Goal: Book appointment/travel/reservation

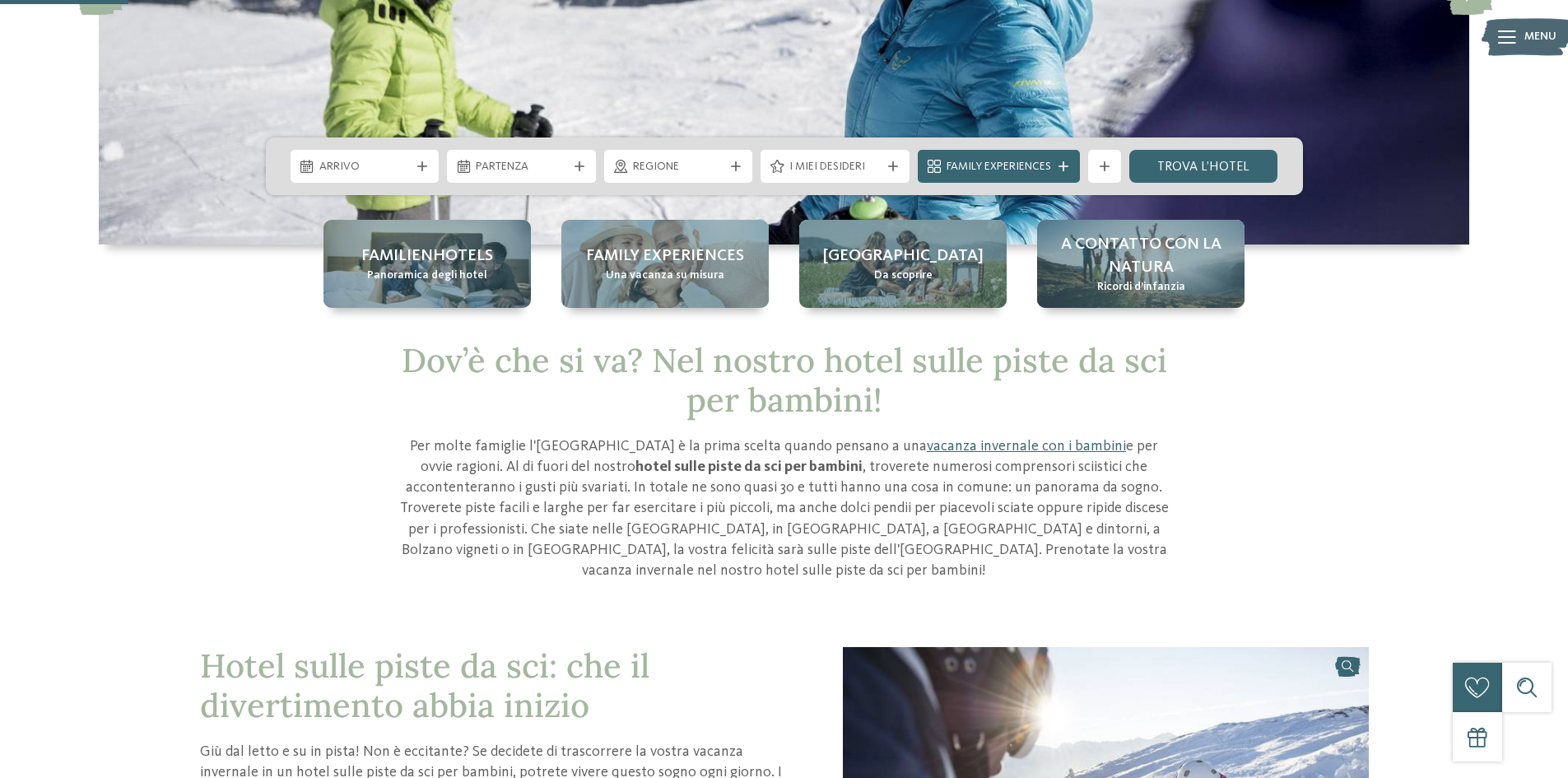
scroll to position [82, 0]
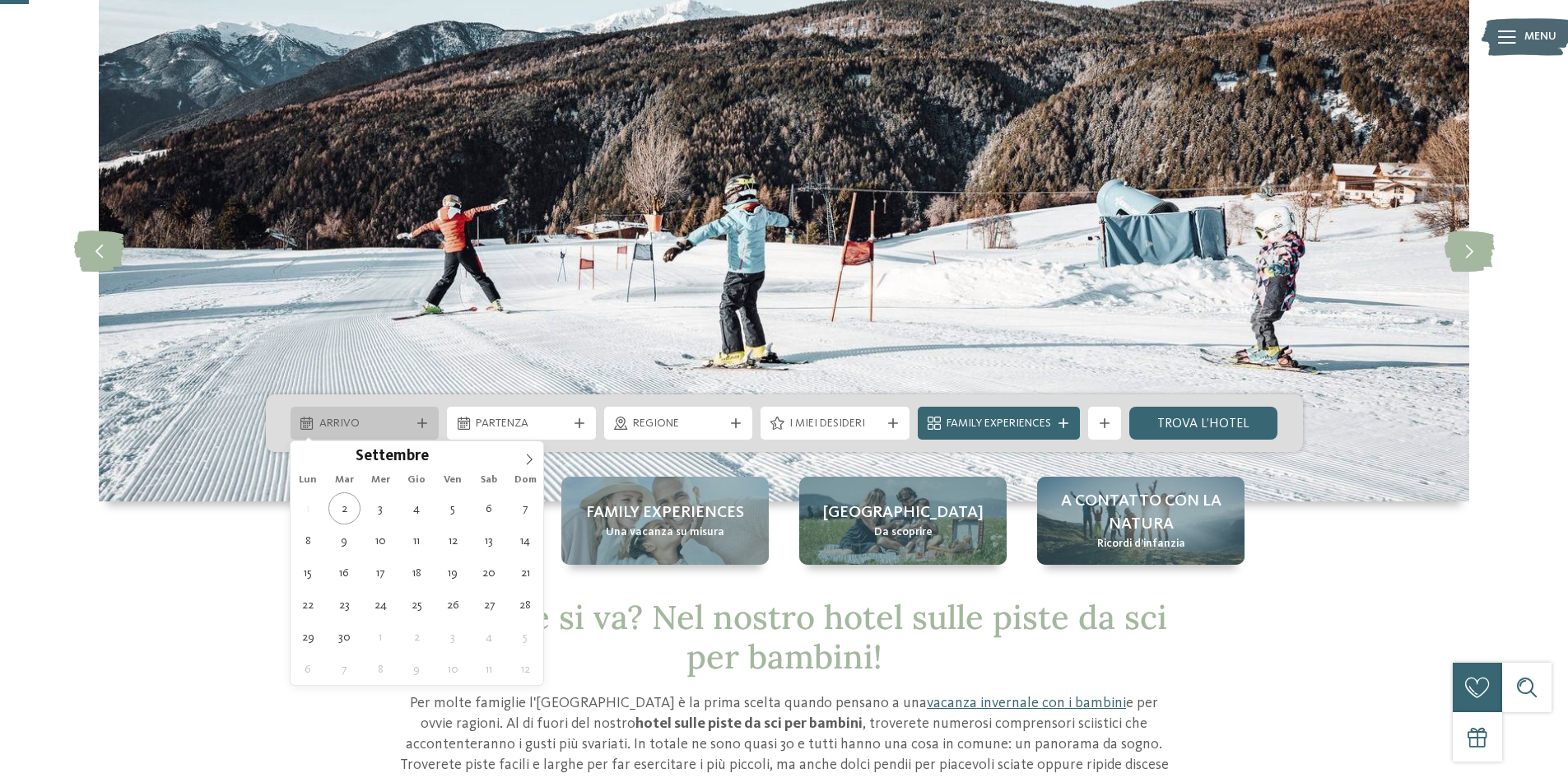
click at [362, 427] on span "Arrivo" at bounding box center [364, 423] width 92 height 16
click at [523, 461] on span at bounding box center [529, 454] width 28 height 28
type input "****"
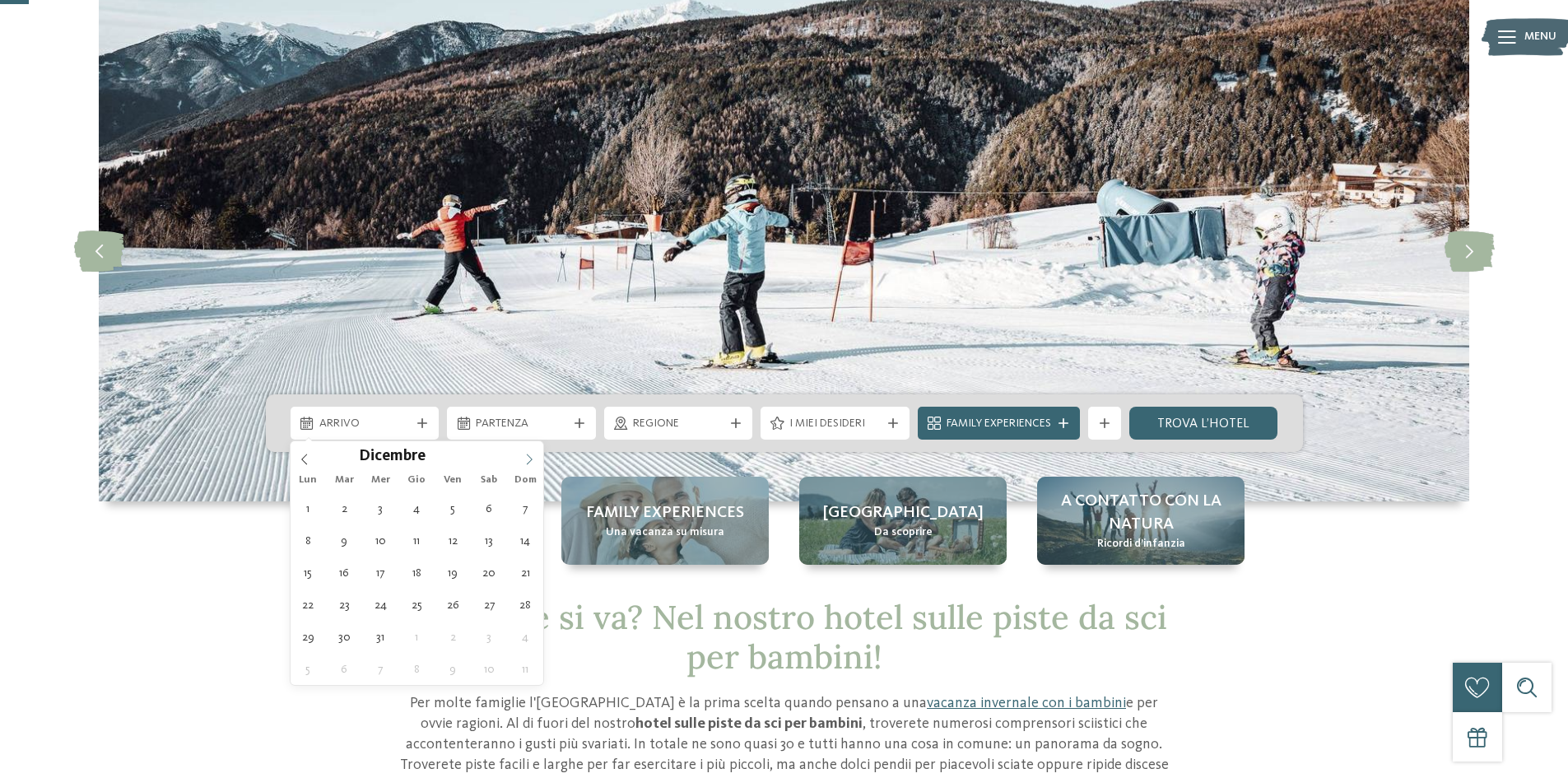
click at [523, 461] on span at bounding box center [529, 454] width 28 height 28
click at [308, 457] on icon at bounding box center [305, 459] width 12 height 12
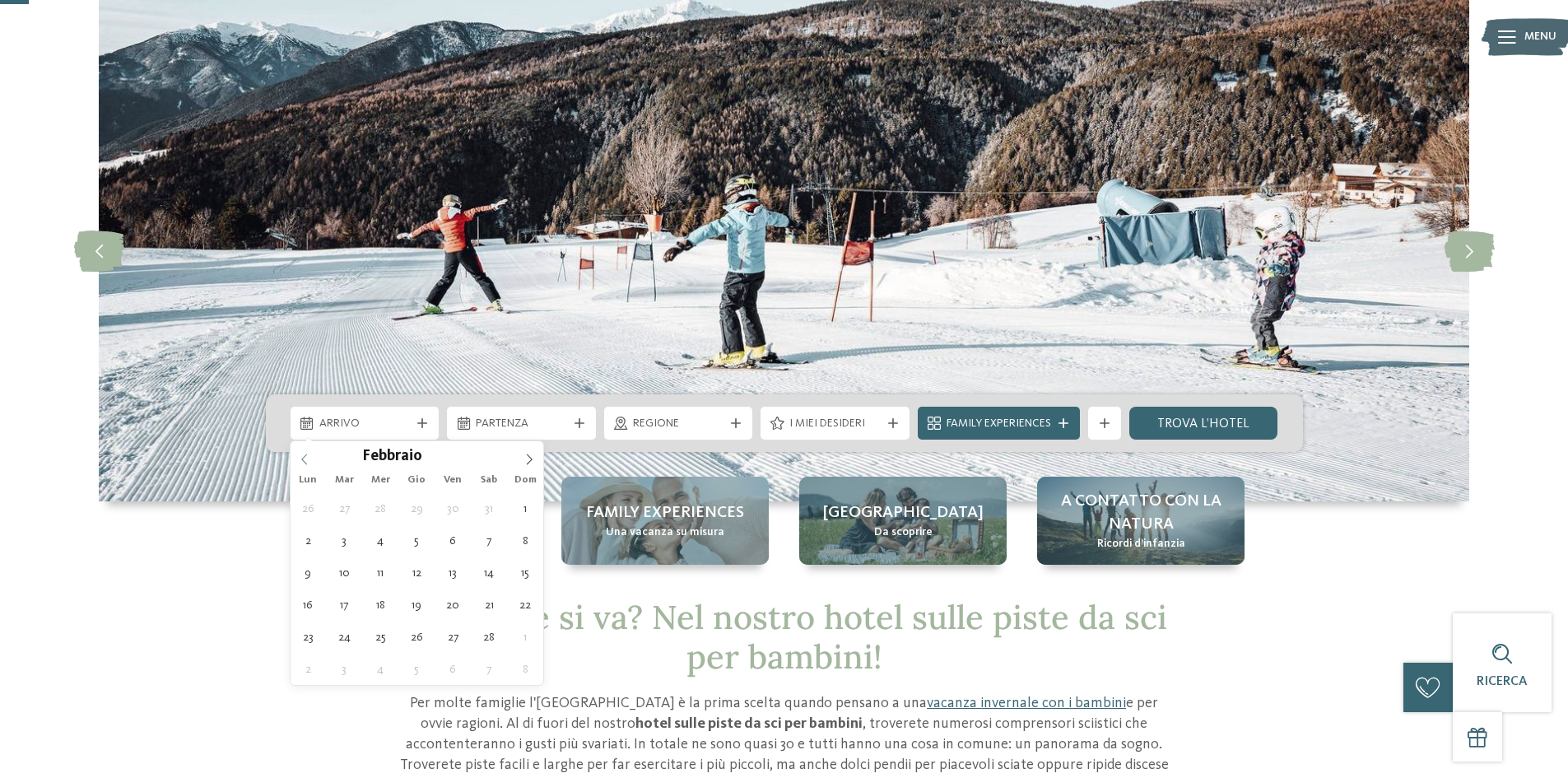
click at [308, 457] on icon at bounding box center [305, 459] width 12 height 12
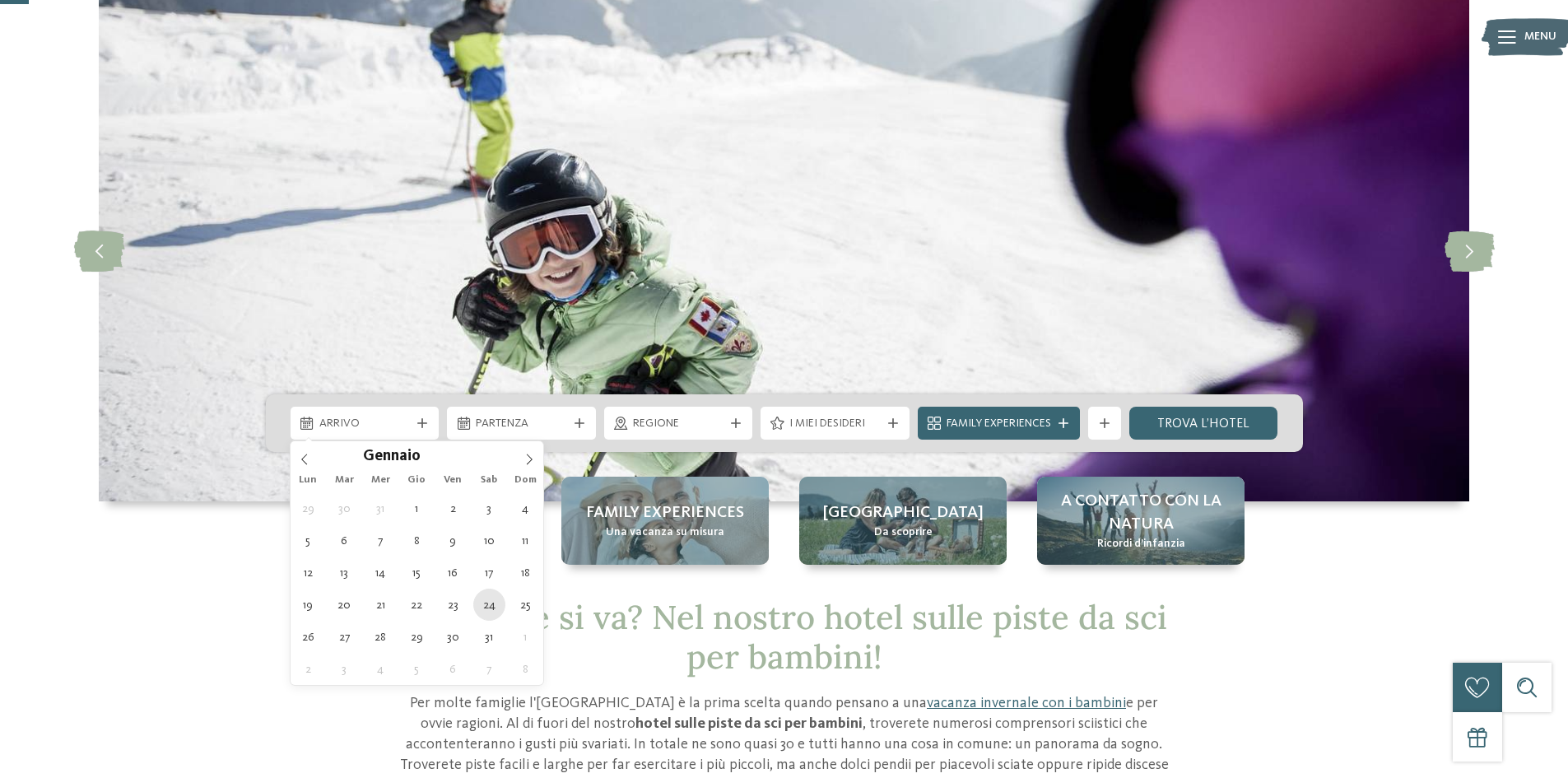
type div "[DATE]"
type input "****"
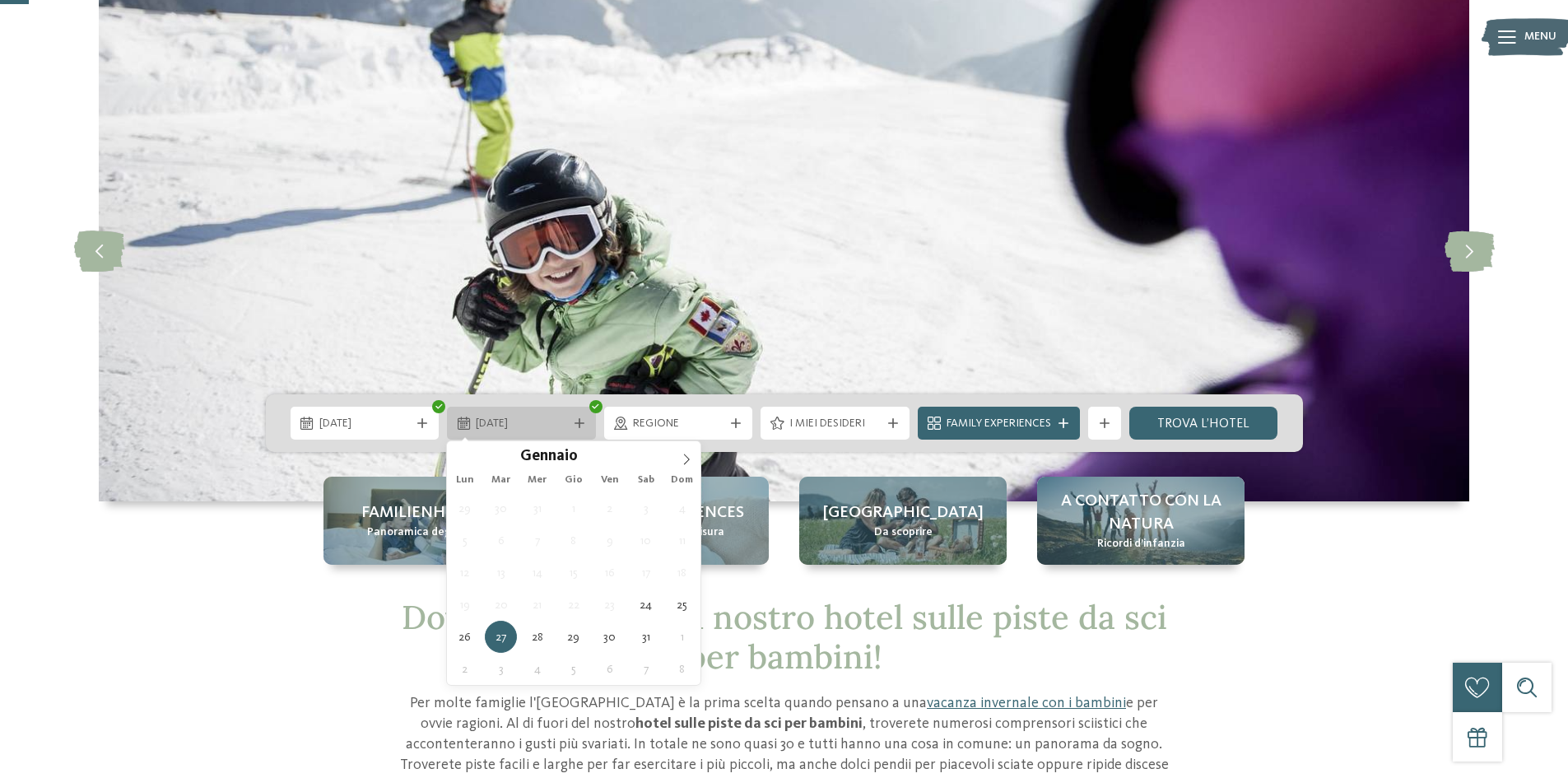
click at [527, 421] on span "27.01.2026" at bounding box center [521, 423] width 92 height 16
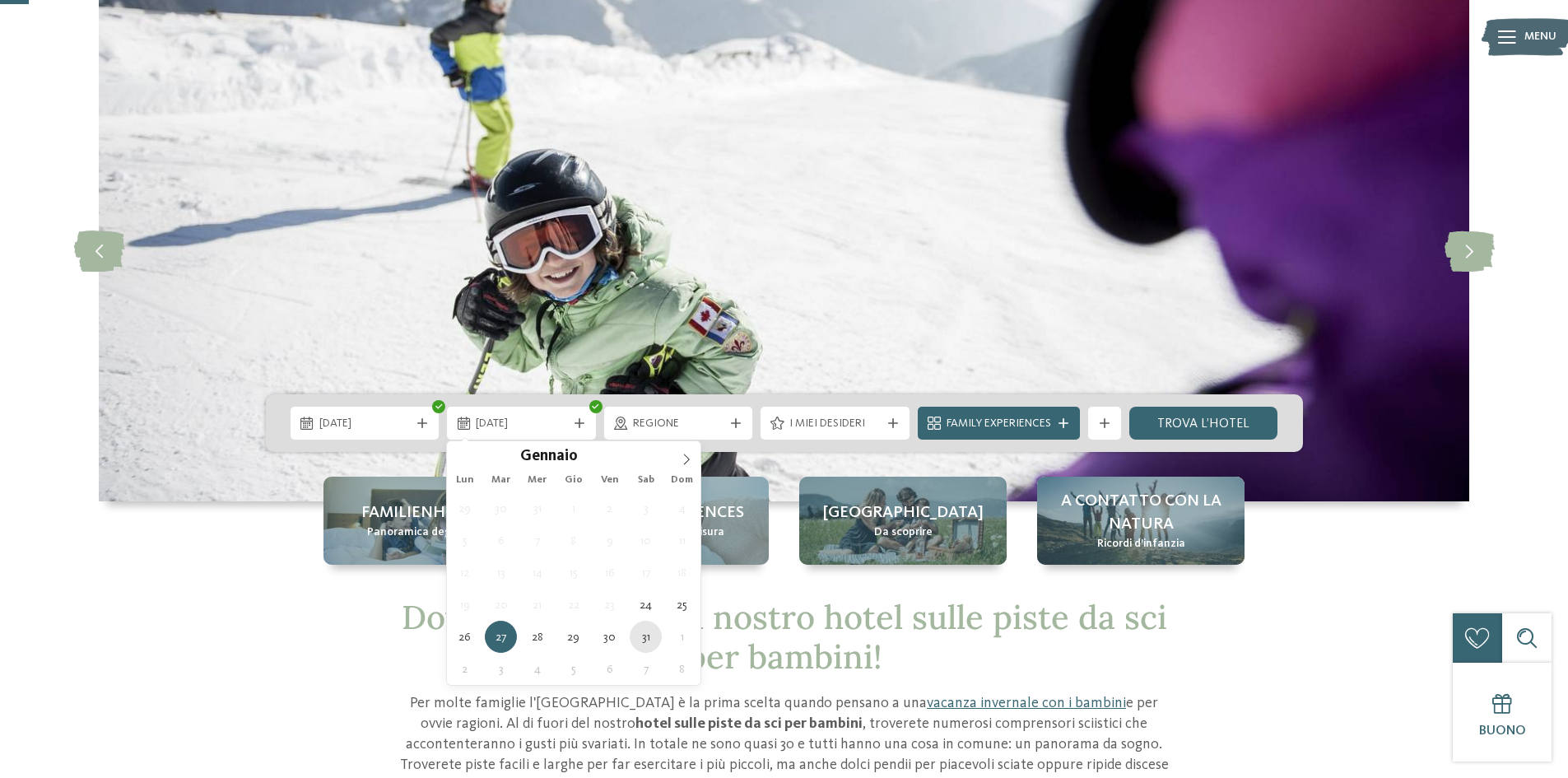
type div "[DATE]"
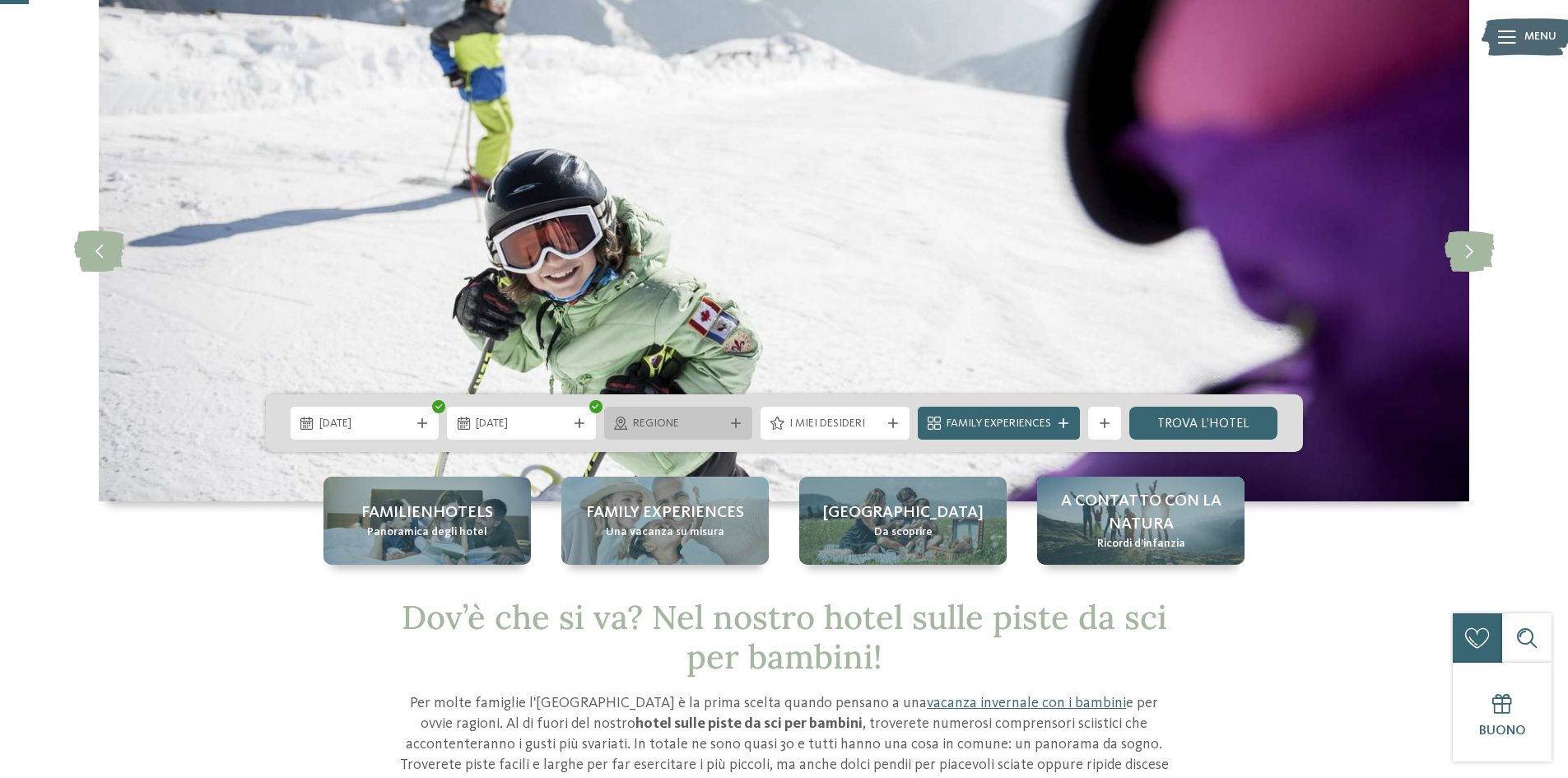
click at [691, 423] on span "Regione" at bounding box center [679, 423] width 92 height 16
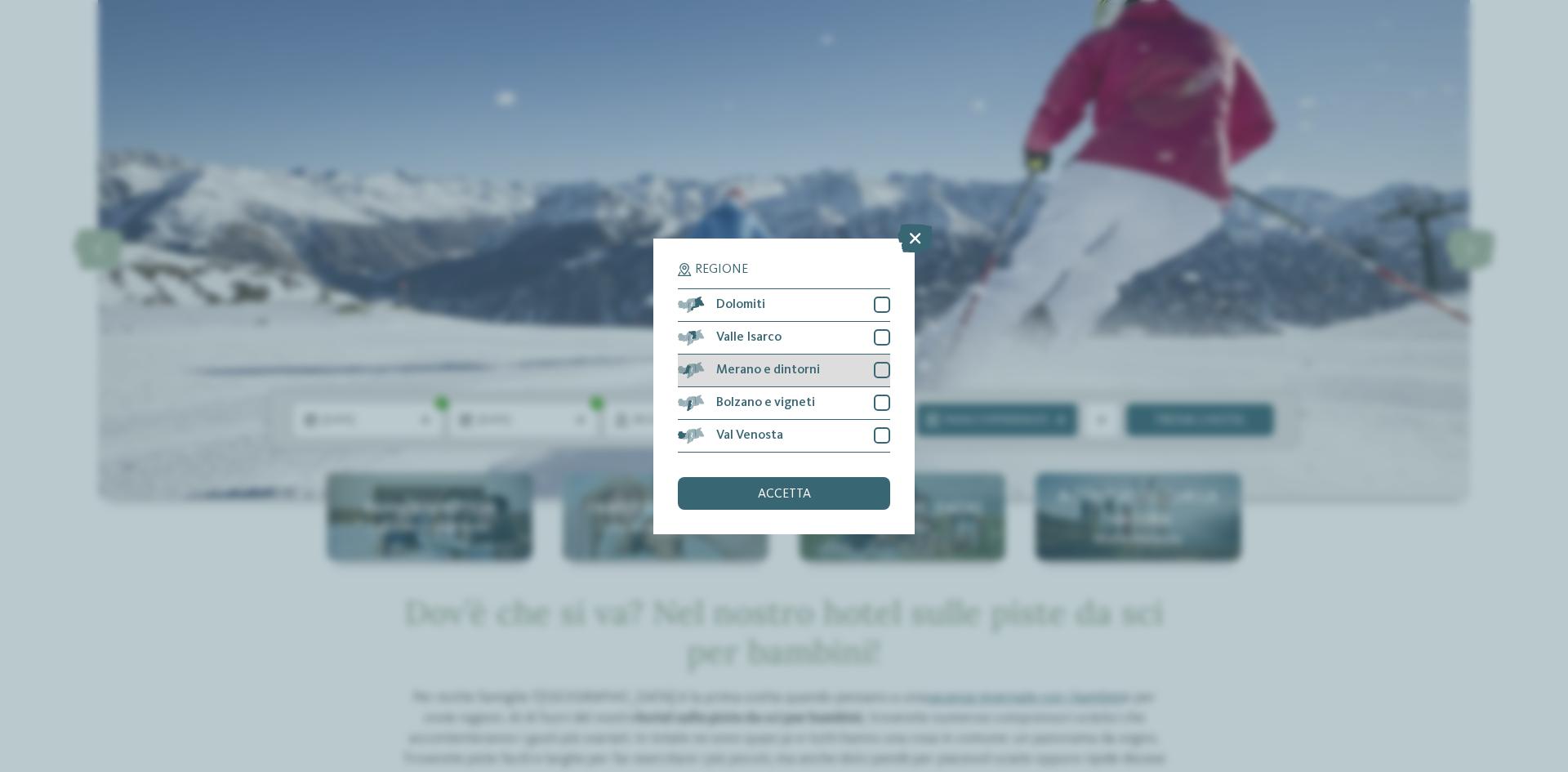
click at [879, 373] on div at bounding box center [881, 369] width 16 height 16
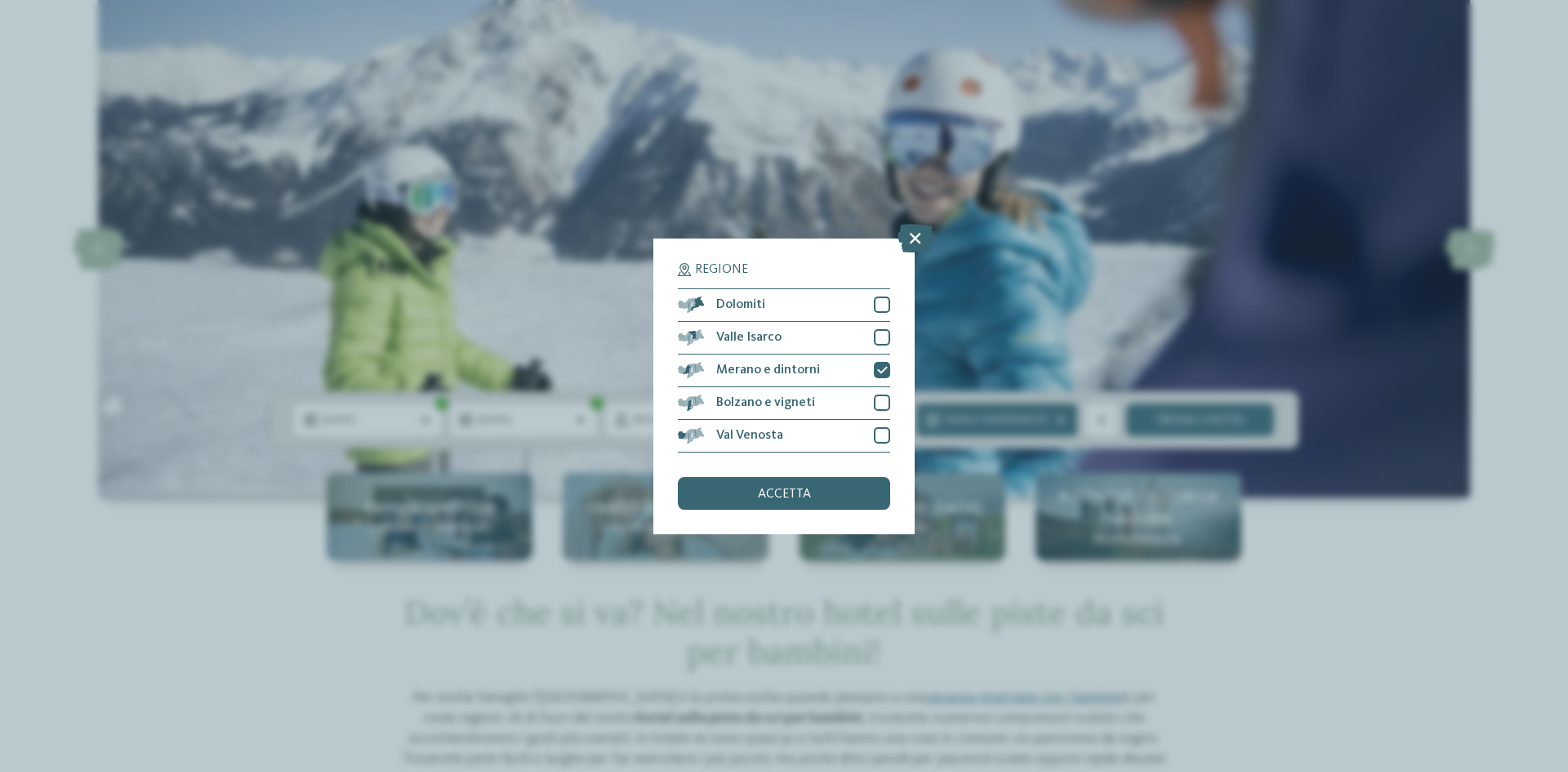
click at [909, 232] on icon at bounding box center [915, 237] width 35 height 29
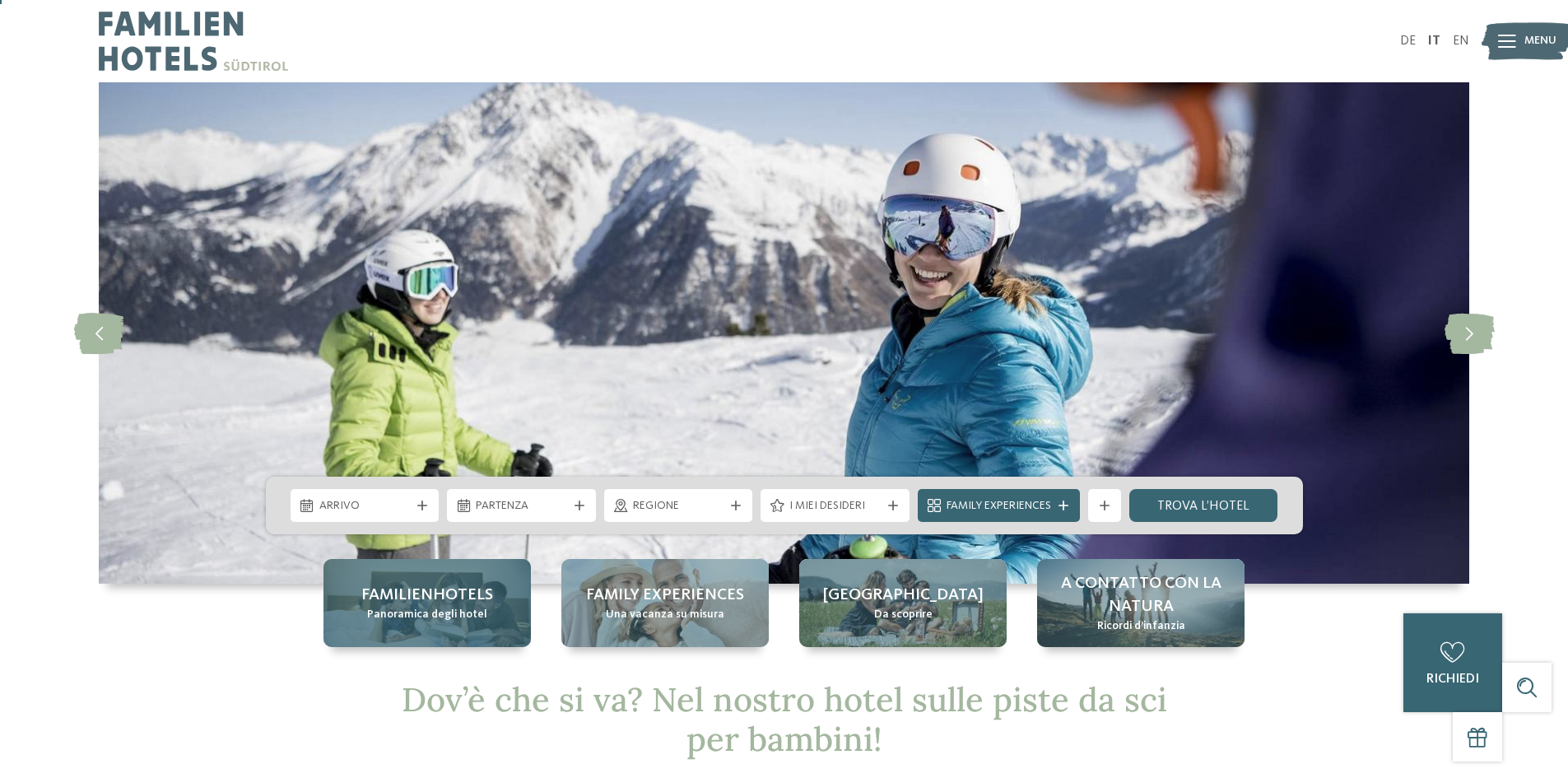
scroll to position [82, 0]
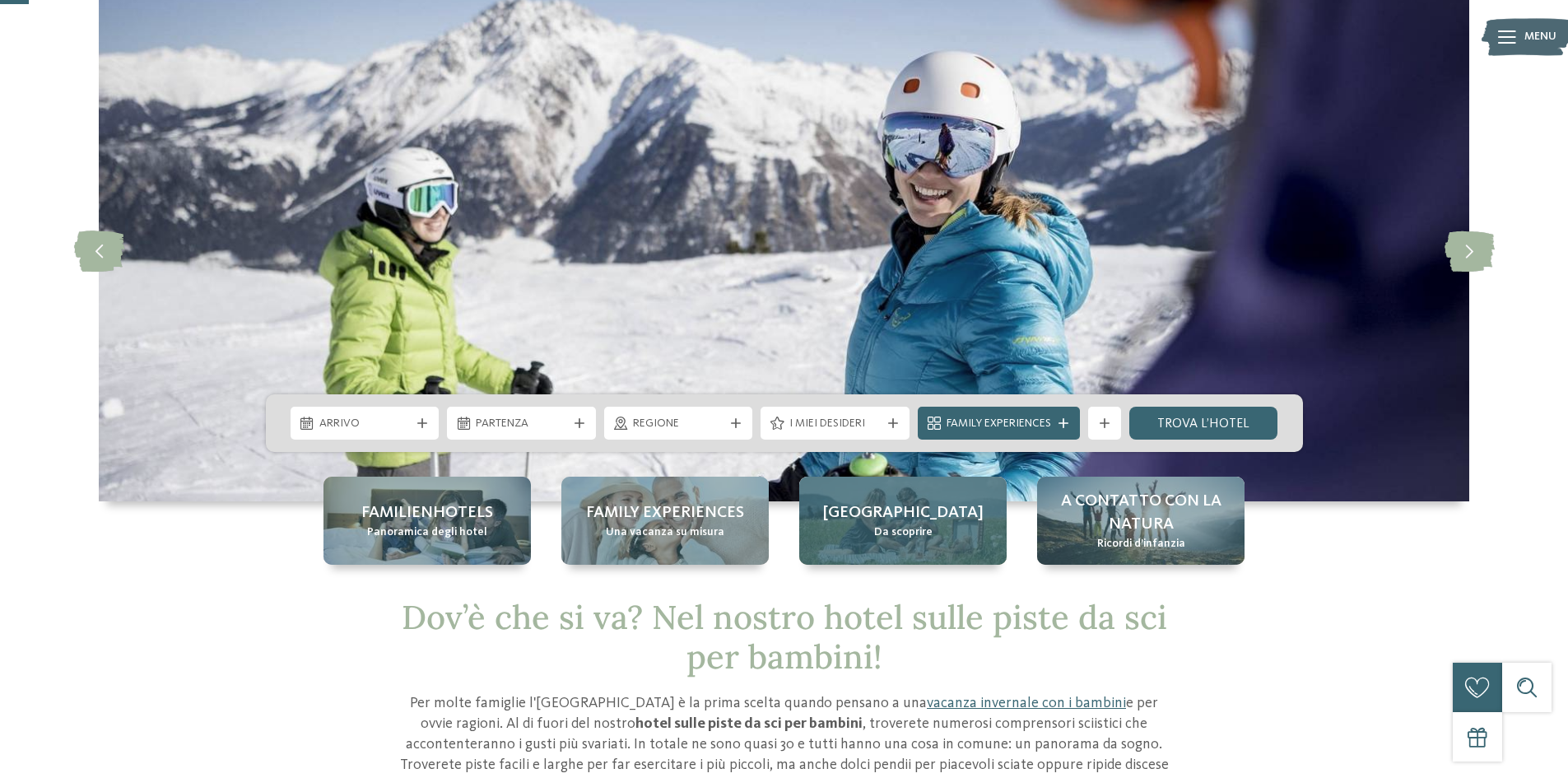
click at [919, 494] on div "Alto Adige Da scoprire" at bounding box center [903, 520] width 208 height 88
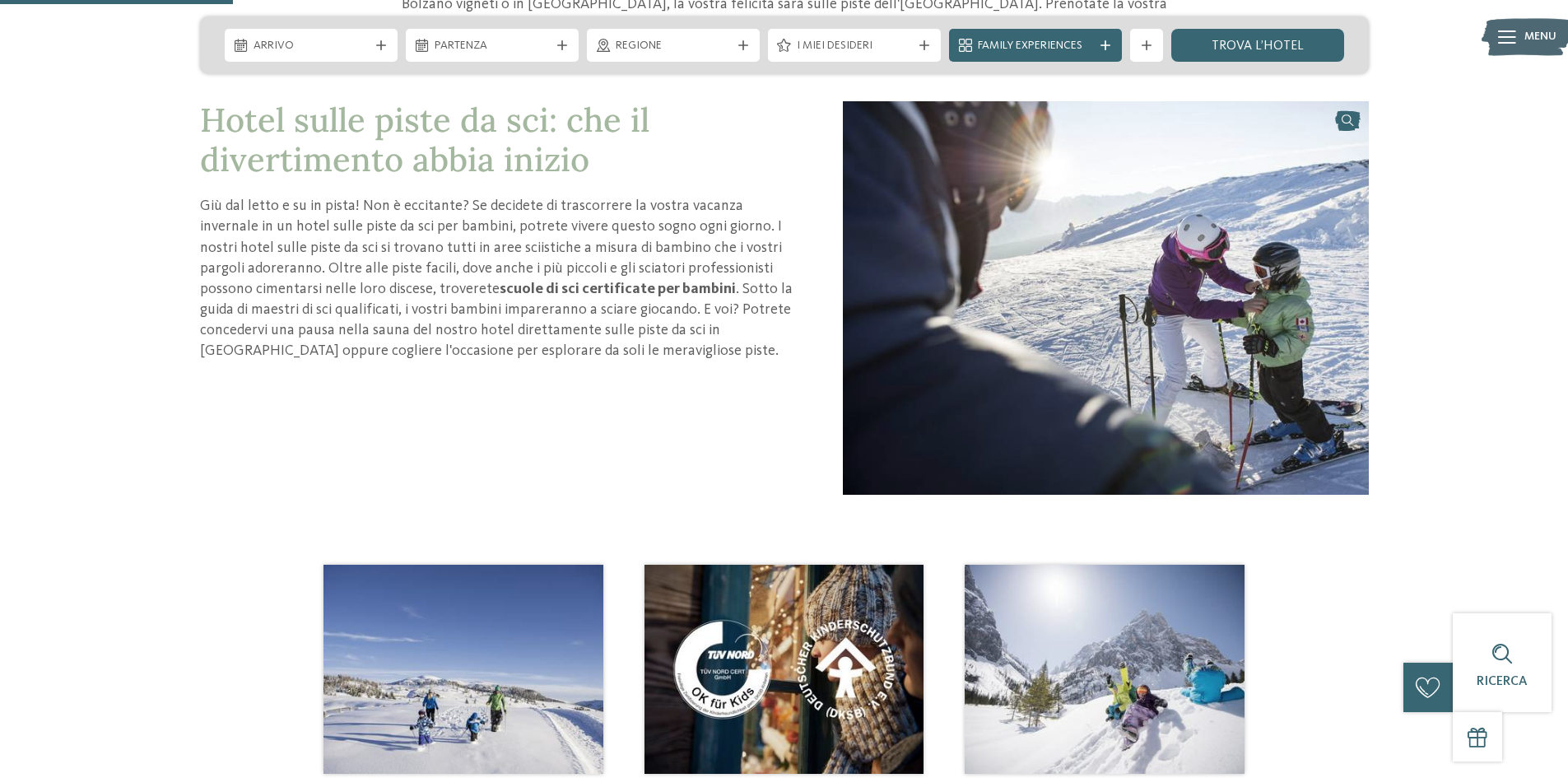
scroll to position [1152, 0]
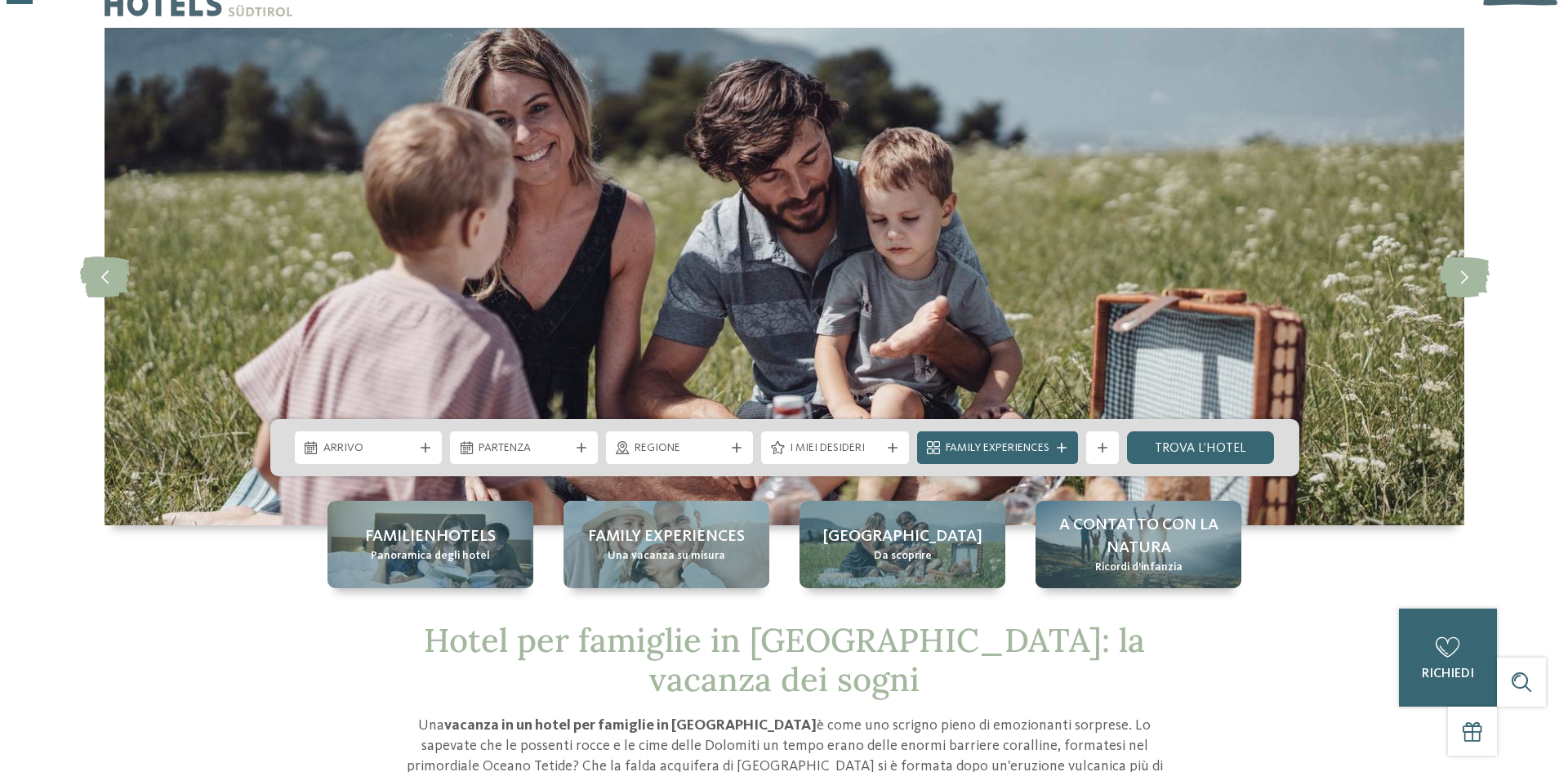
scroll to position [82, 0]
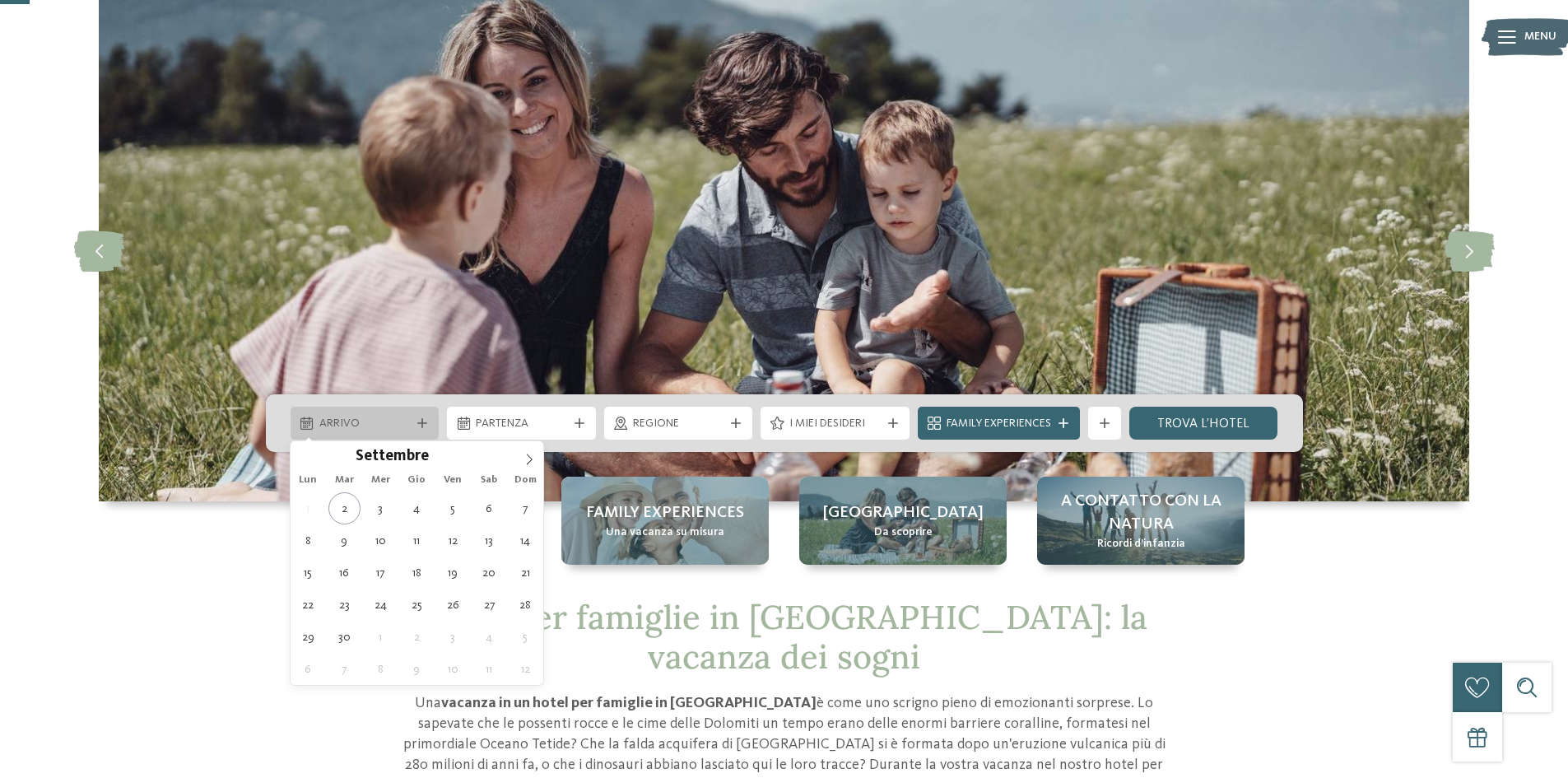
click at [368, 407] on div "Arrivo" at bounding box center [365, 423] width 149 height 33
click at [522, 457] on span at bounding box center [529, 454] width 28 height 28
type input "****"
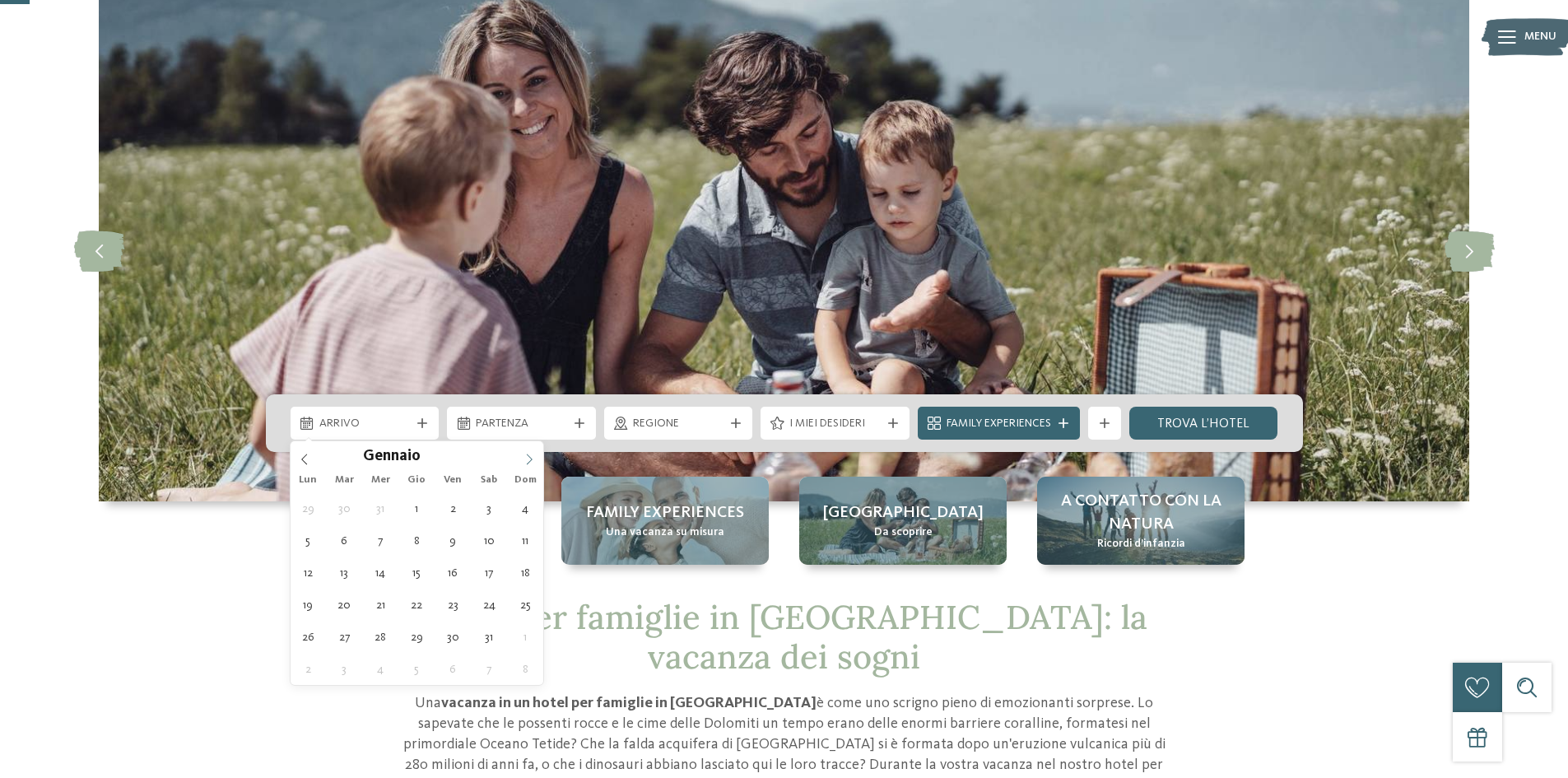
click at [523, 458] on span at bounding box center [529, 454] width 28 height 28
type div "[DATE]"
type input "****"
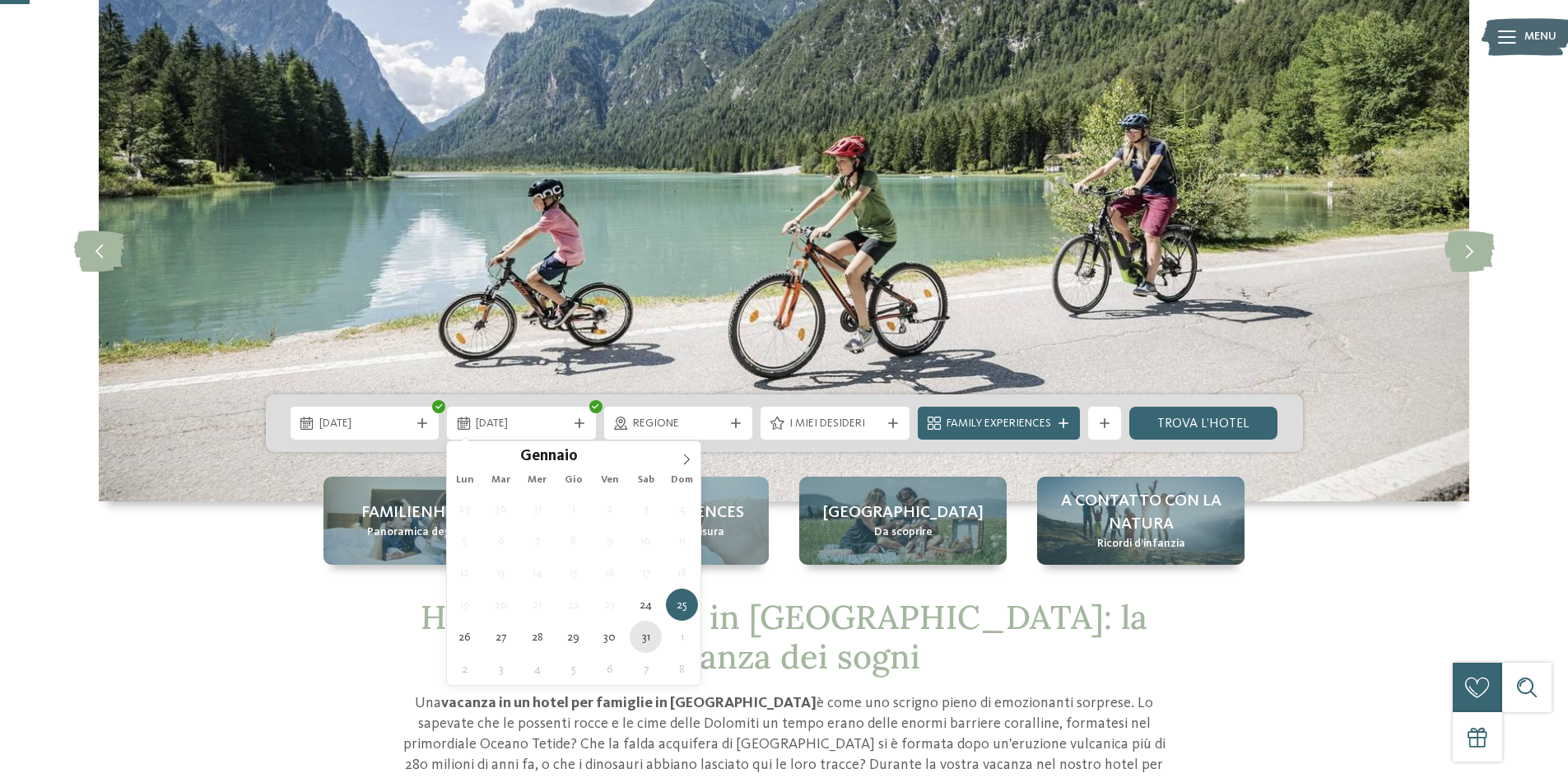
type div "[DATE]"
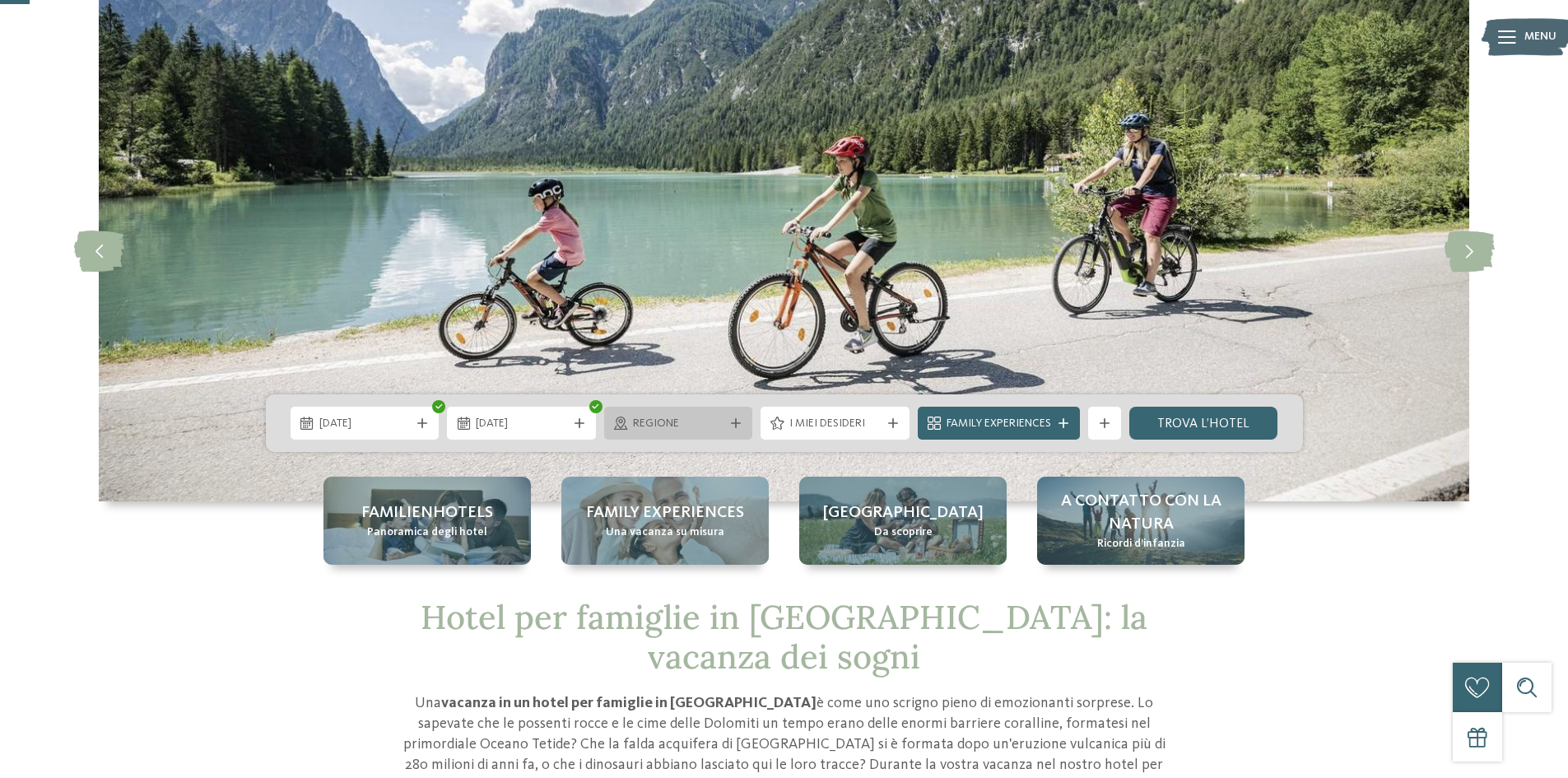
click at [670, 424] on span "Regione" at bounding box center [679, 423] width 92 height 16
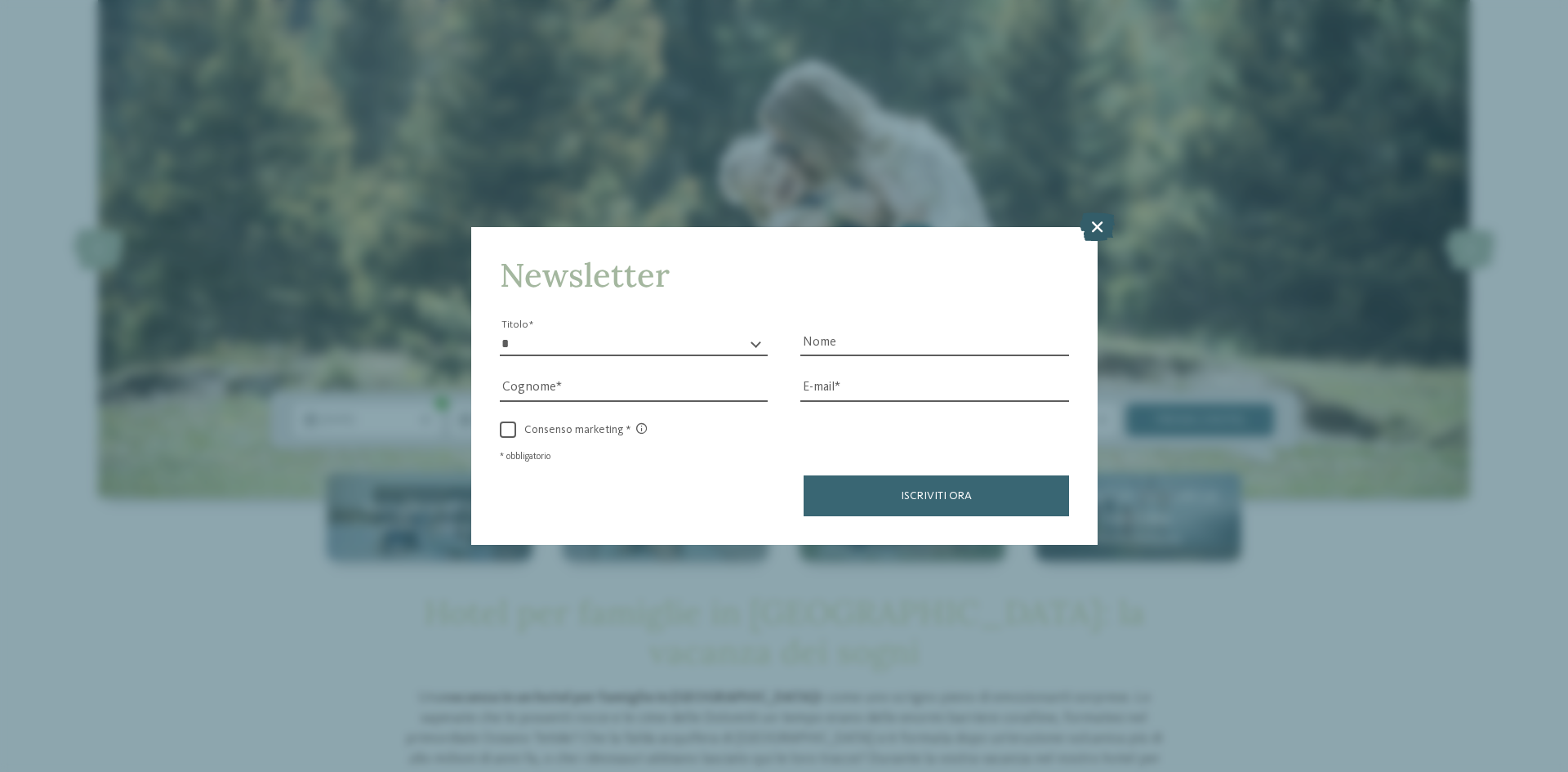
click at [1094, 234] on icon at bounding box center [1097, 226] width 35 height 29
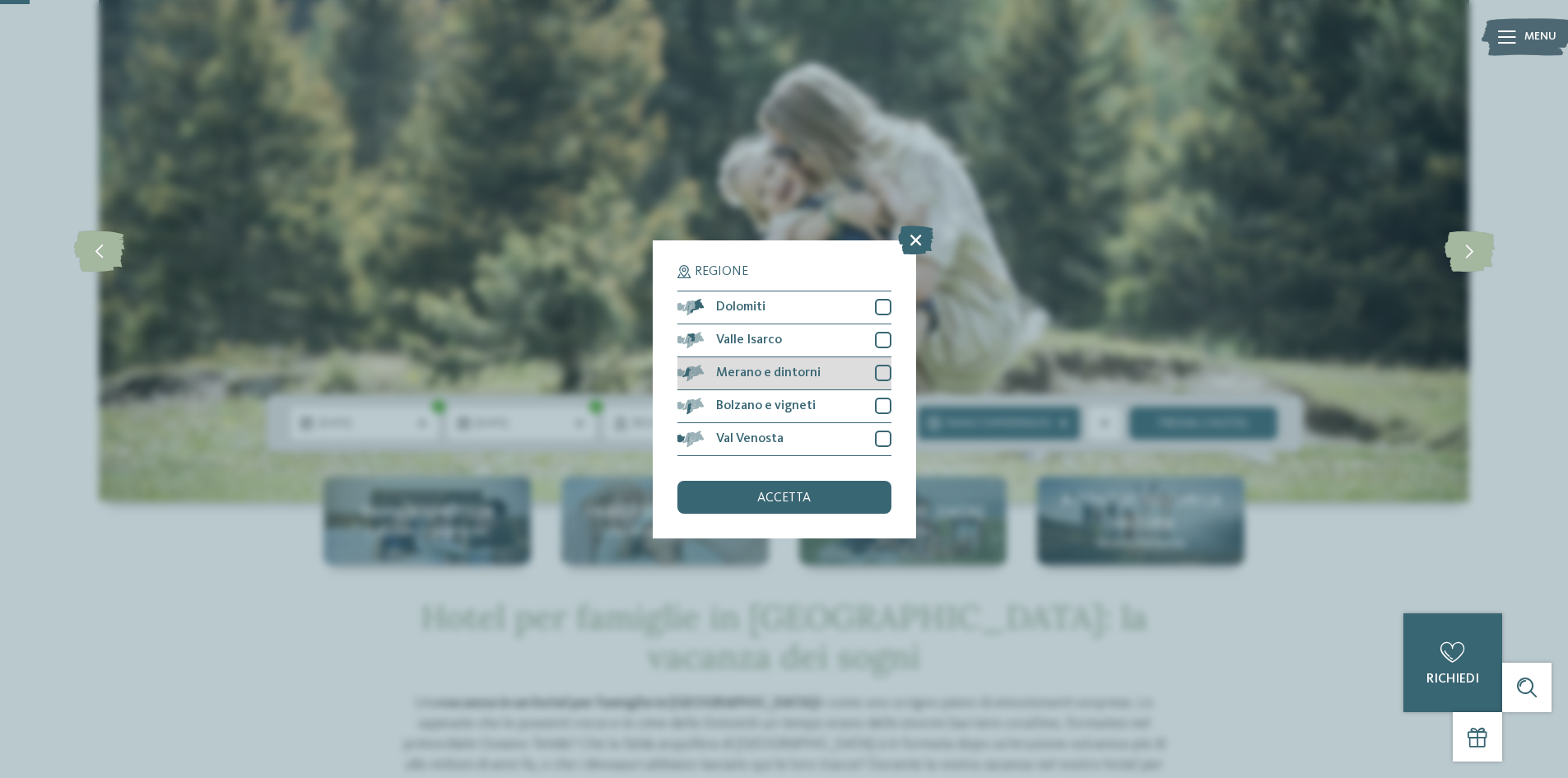
click at [885, 373] on div at bounding box center [883, 372] width 16 height 16
click at [833, 506] on div "accetta" at bounding box center [784, 497] width 214 height 33
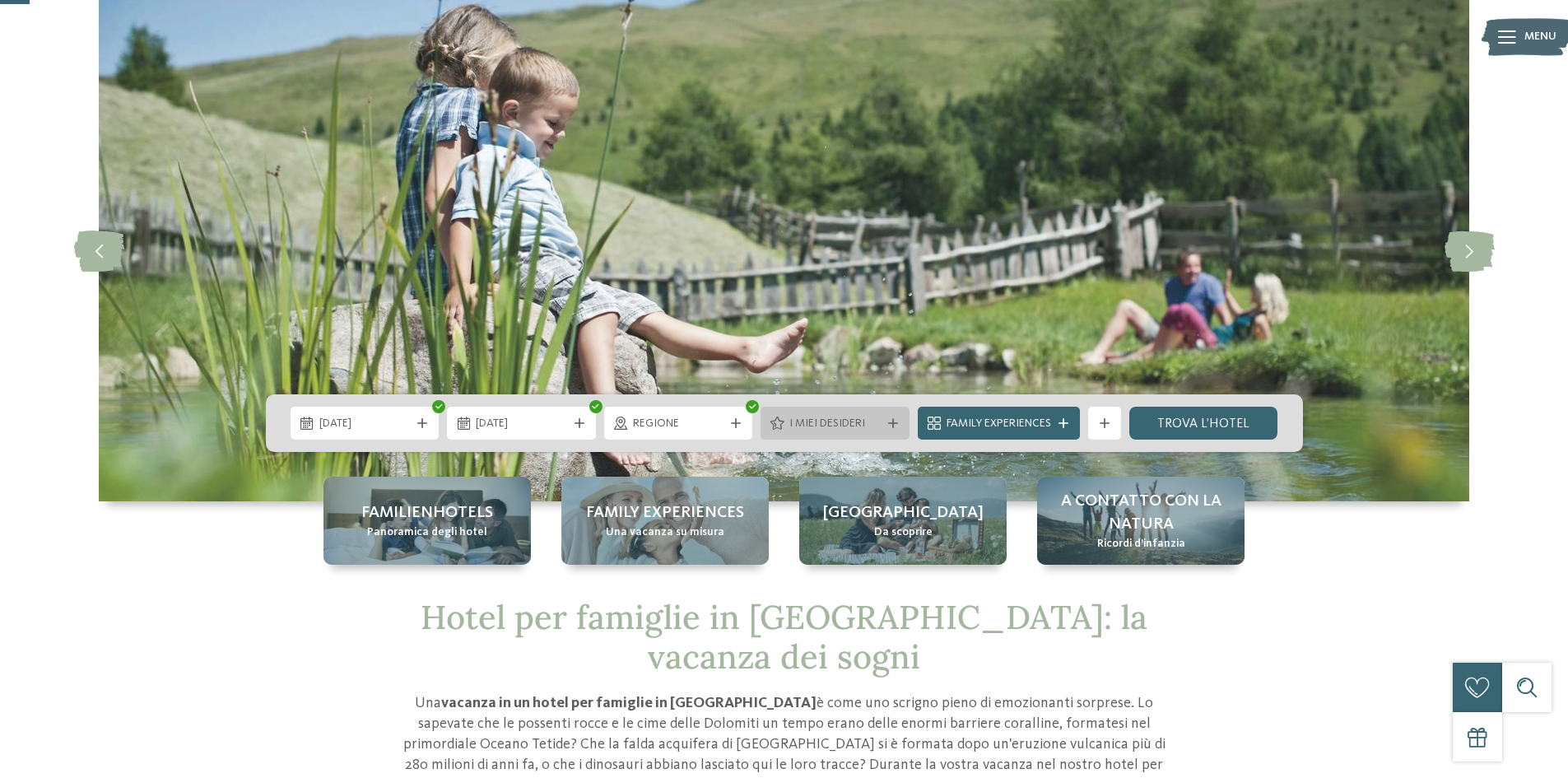
click at [880, 423] on div "I miei desideri" at bounding box center [834, 422] width 100 height 18
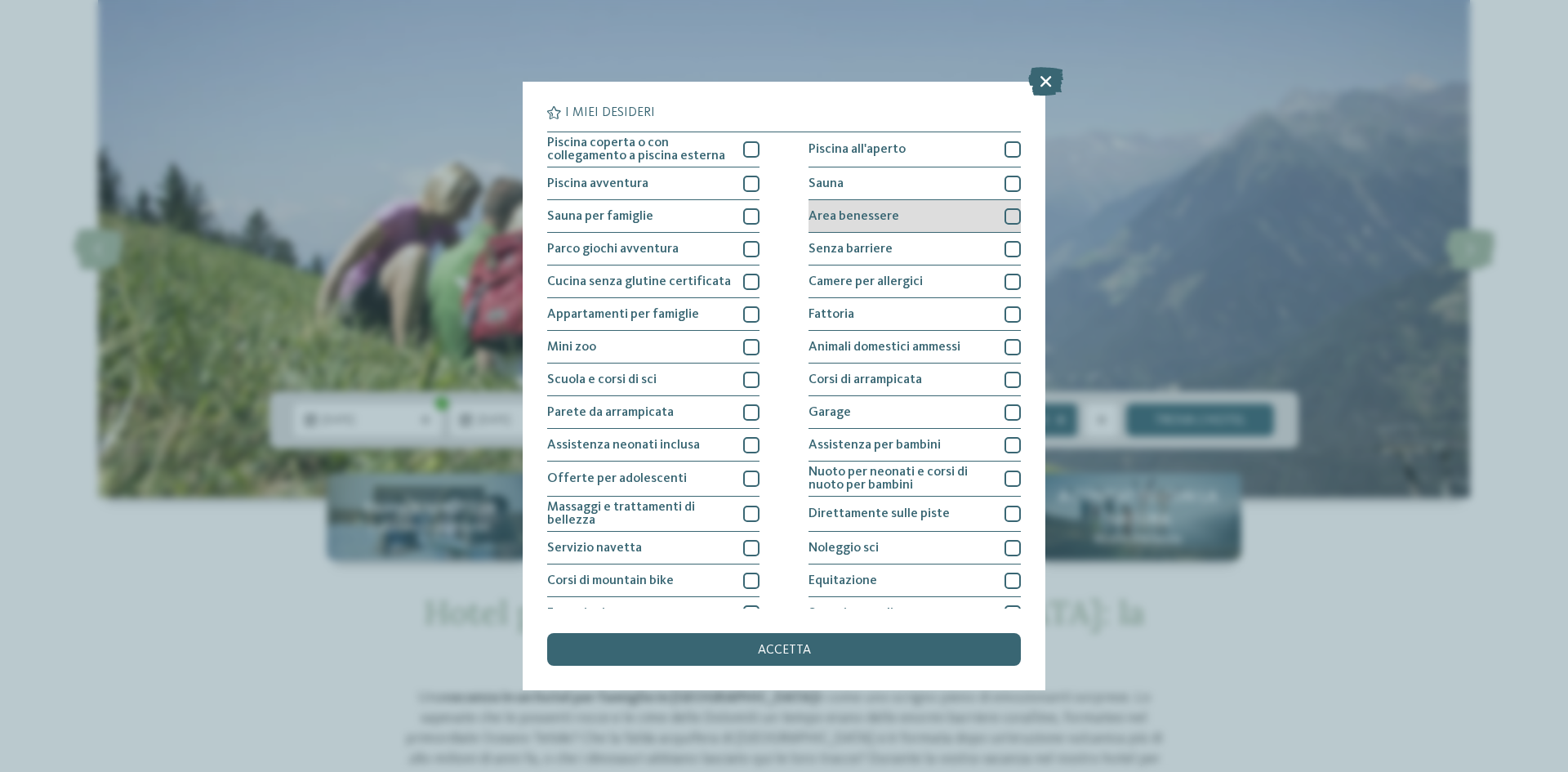
click at [1004, 217] on div at bounding box center [1012, 216] width 16 height 16
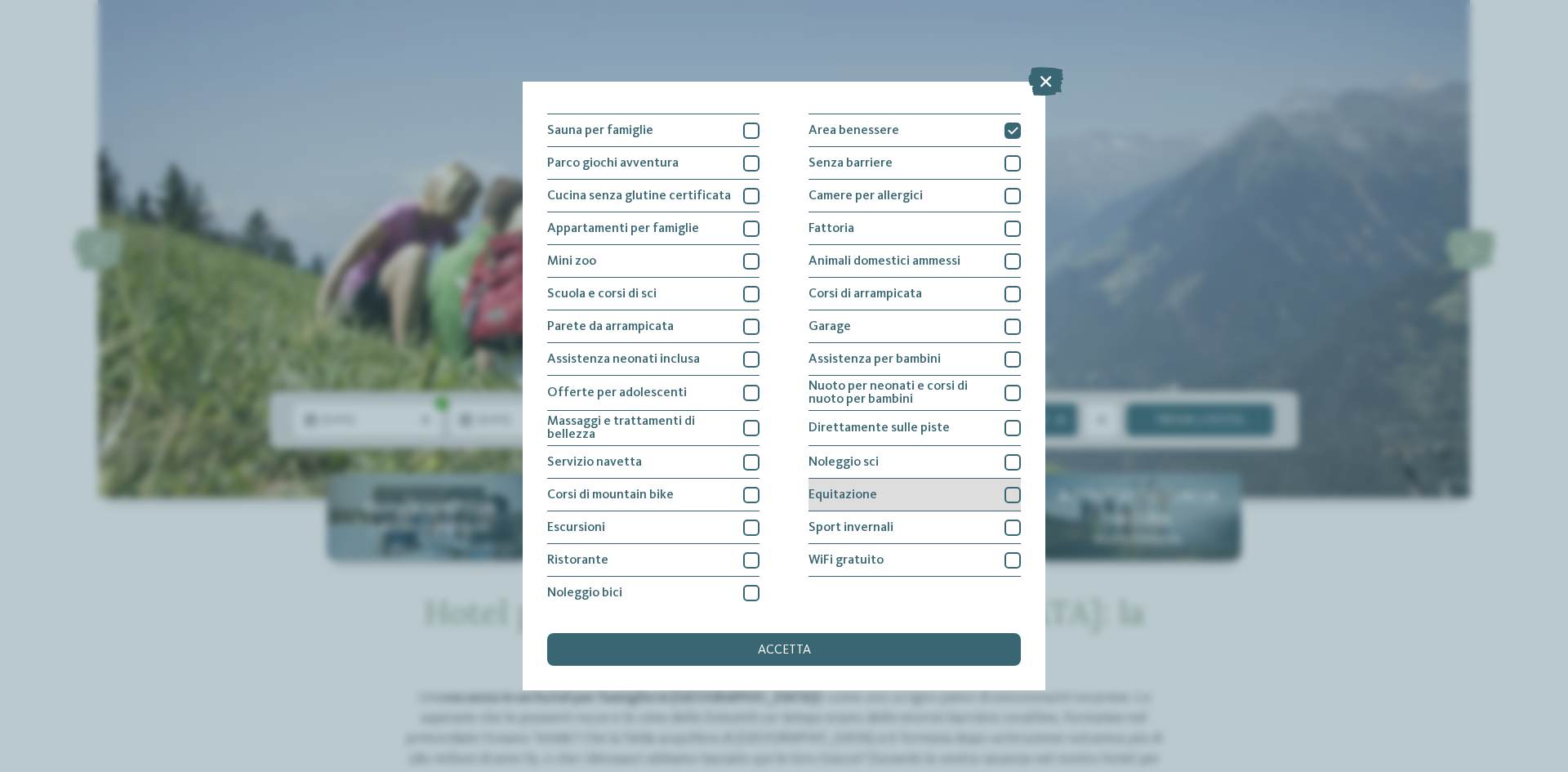
scroll to position [86, 0]
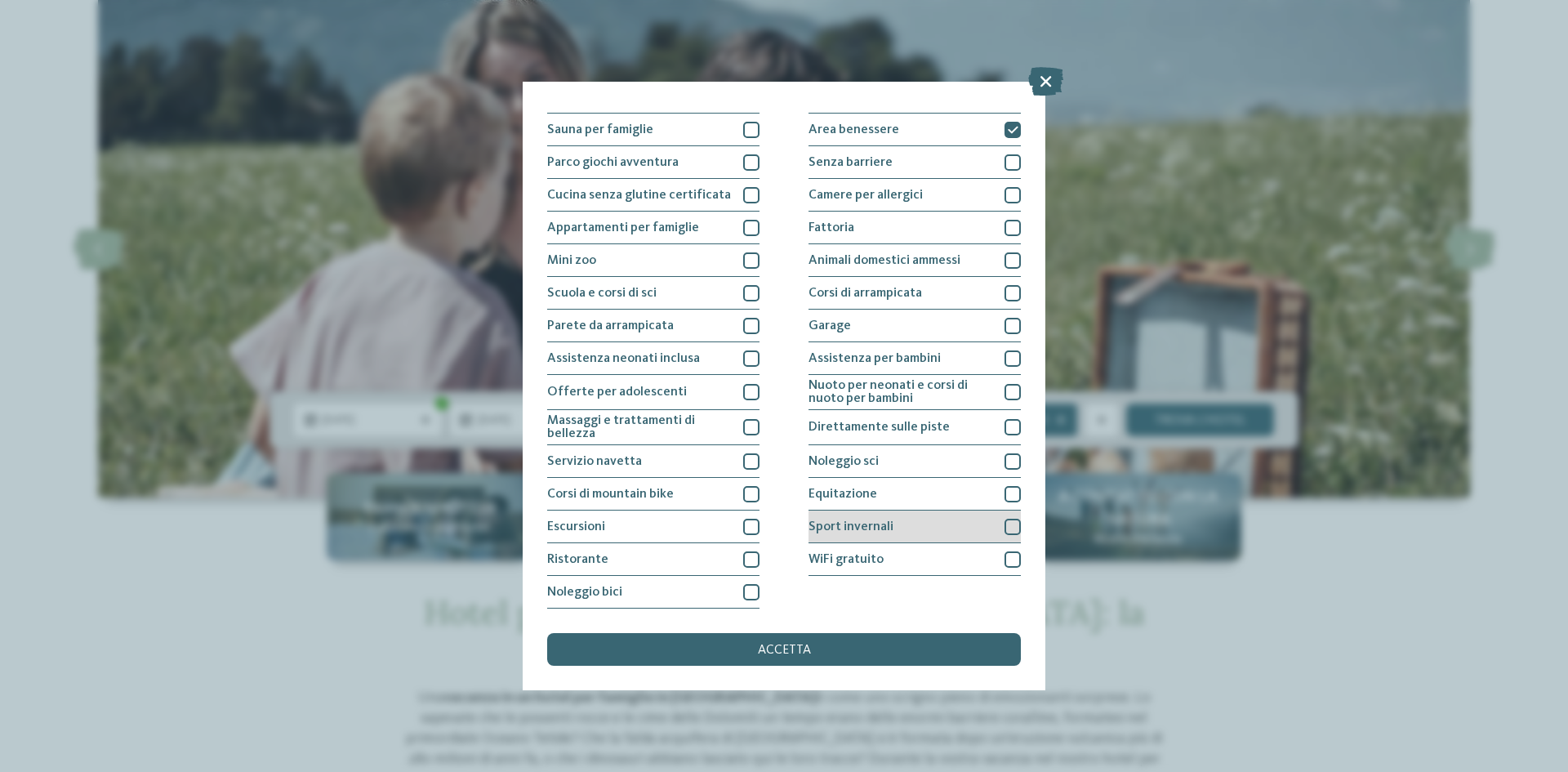
click at [1004, 530] on div at bounding box center [1012, 526] width 16 height 16
click at [1004, 458] on div at bounding box center [1012, 461] width 16 height 16
click at [1003, 437] on div "Direttamente sulle piste" at bounding box center [914, 427] width 212 height 35
